Goal: Transaction & Acquisition: Purchase product/service

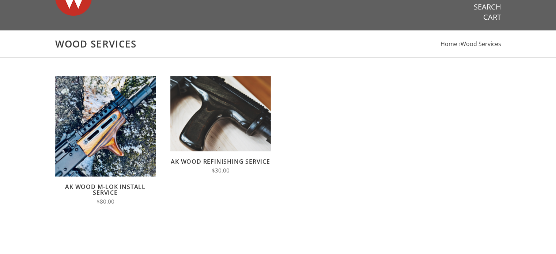
scroll to position [37, 0]
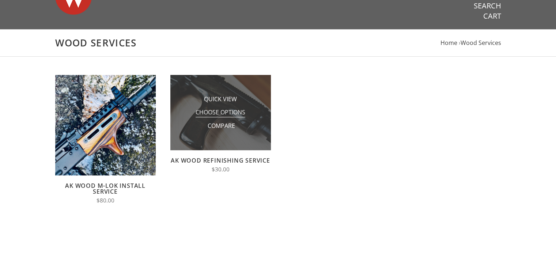
click at [224, 109] on span "Choose Options" at bounding box center [220, 112] width 50 height 9
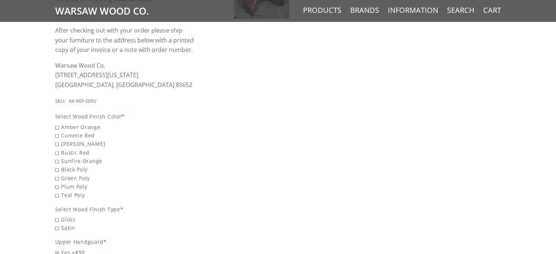
scroll to position [292, 0]
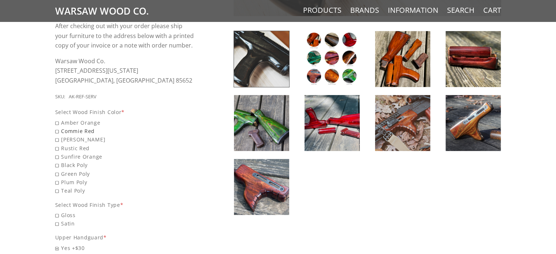
click at [66, 130] on span "Commie Red" at bounding box center [125, 131] width 140 height 8
click at [66, 127] on input "Commie Red" at bounding box center [106, 127] width 102 height 0
radio input "true"
click at [85, 132] on span "Commie Red" at bounding box center [125, 131] width 140 height 8
click at [85, 127] on input "Commie Red" at bounding box center [106, 127] width 102 height 0
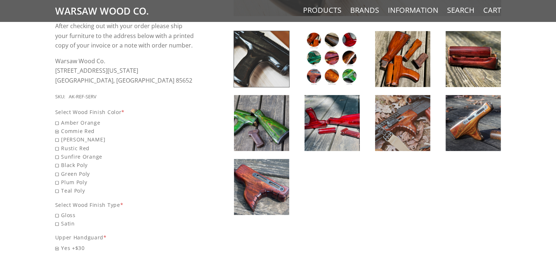
click at [329, 69] on img at bounding box center [331, 59] width 55 height 56
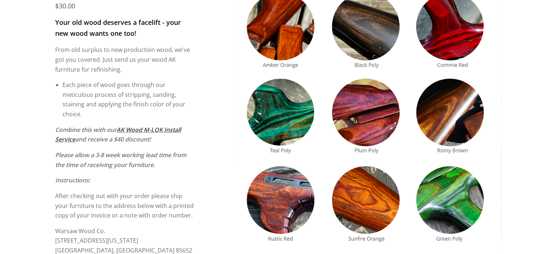
scroll to position [110, 0]
